Goal: Task Accomplishment & Management: Complete application form

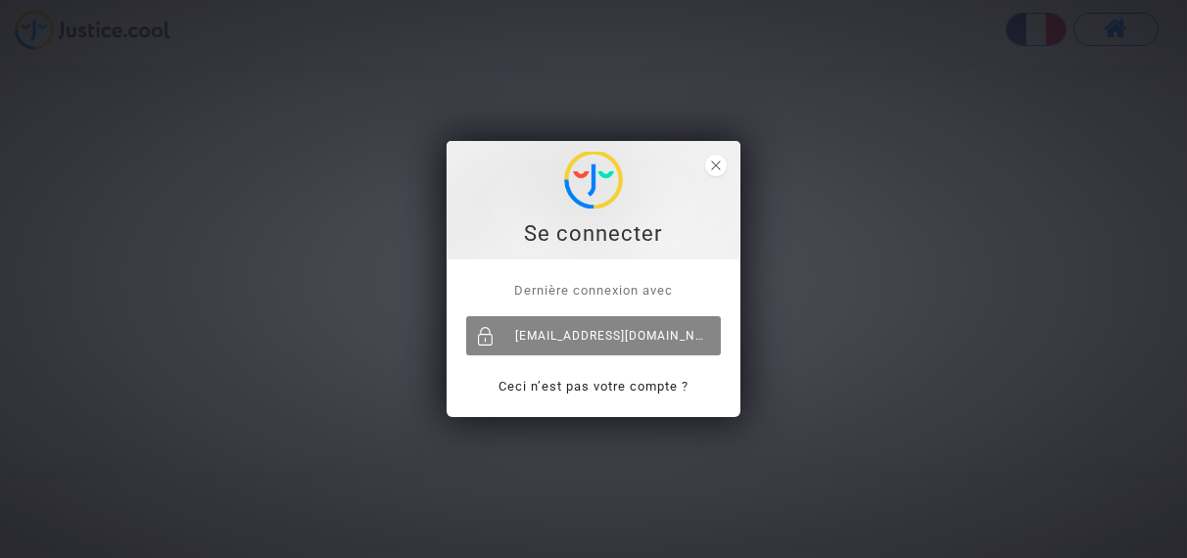
click at [551, 336] on div "[EMAIL_ADDRESS][DOMAIN_NAME]" at bounding box center [593, 335] width 255 height 39
